Goal: Task Accomplishment & Management: Complete application form

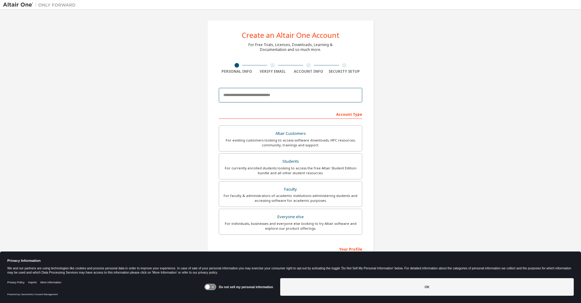
click at [269, 98] on input "email" at bounding box center [291, 95] width 144 height 15
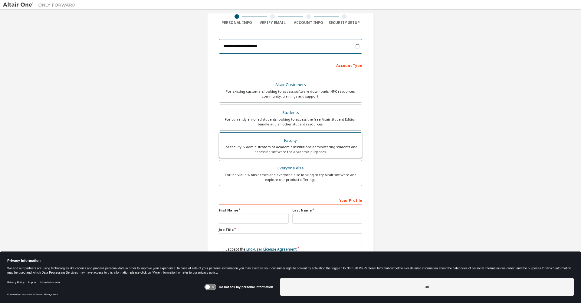
scroll to position [53, 0]
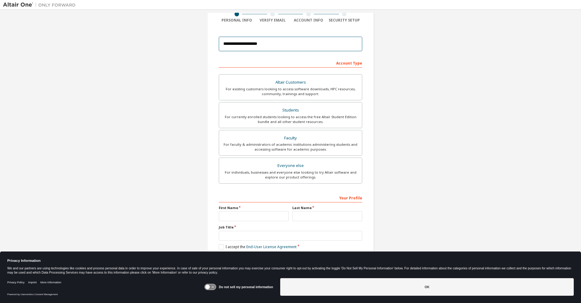
type input "**********"
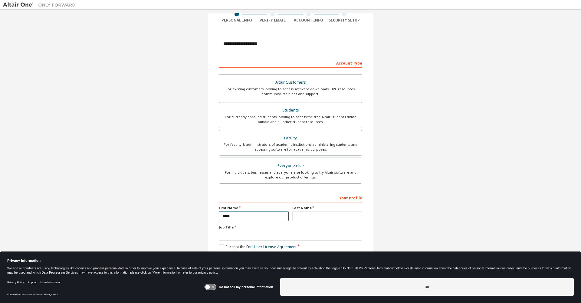
type input "*****"
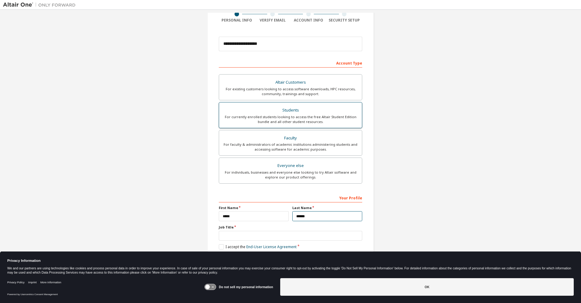
type input "******"
click at [300, 116] on div "For currently enrolled students looking to access the free Altair Student Editi…" at bounding box center [291, 119] width 136 height 10
click at [337, 282] on button "OK" at bounding box center [427, 287] width 294 height 18
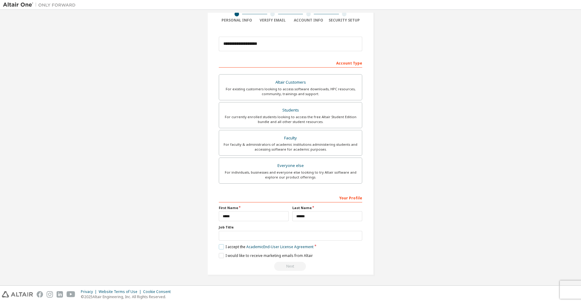
click at [219, 246] on label "I accept the Academic End-User License Agreement" at bounding box center [266, 246] width 95 height 5
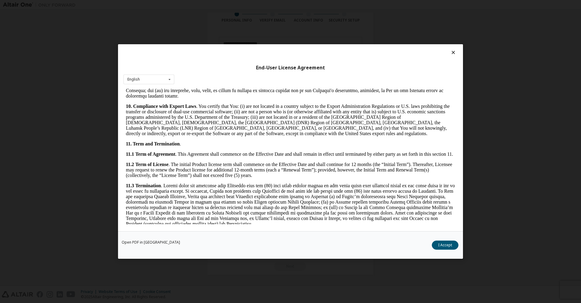
scroll to position [901, 0]
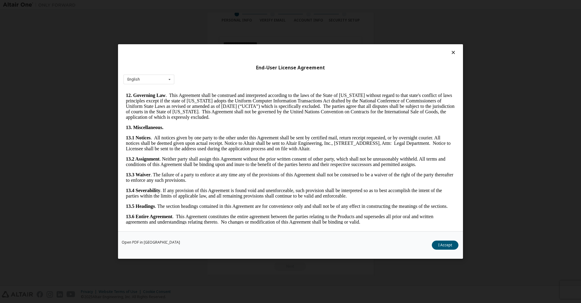
click at [438, 243] on button "I Accept" at bounding box center [445, 244] width 27 height 9
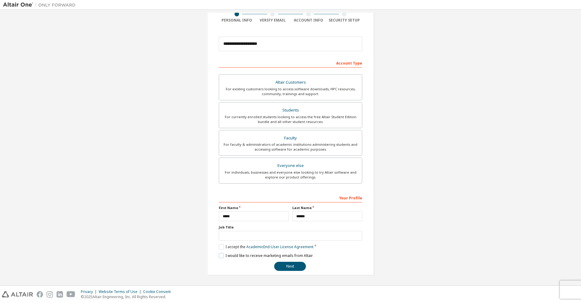
click at [219, 256] on label "I would like to receive marketing emails from Altair" at bounding box center [266, 255] width 94 height 5
click at [222, 256] on label "I would like to receive marketing emails from Altair" at bounding box center [266, 255] width 94 height 5
click at [281, 266] on button "Next" at bounding box center [290, 266] width 32 height 9
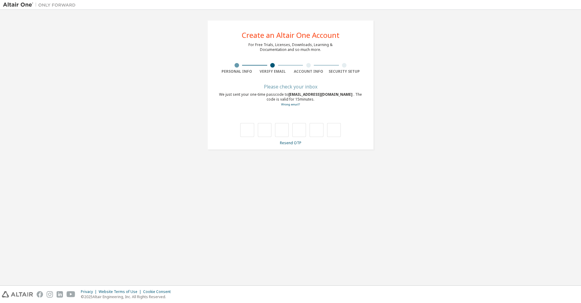
scroll to position [0, 0]
type input "*"
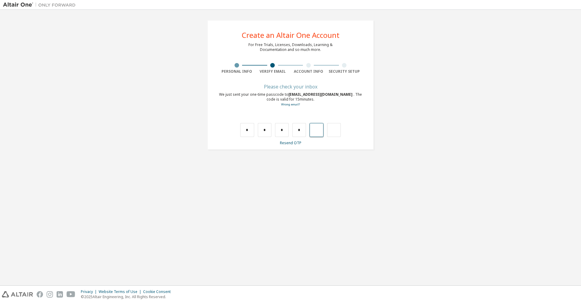
type input "*"
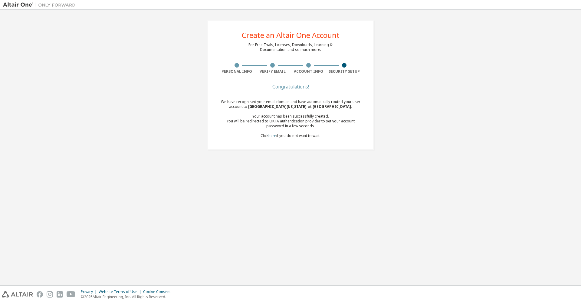
click at [305, 72] on div "Account Info" at bounding box center [309, 71] width 36 height 5
